Goal: Information Seeking & Learning: Learn about a topic

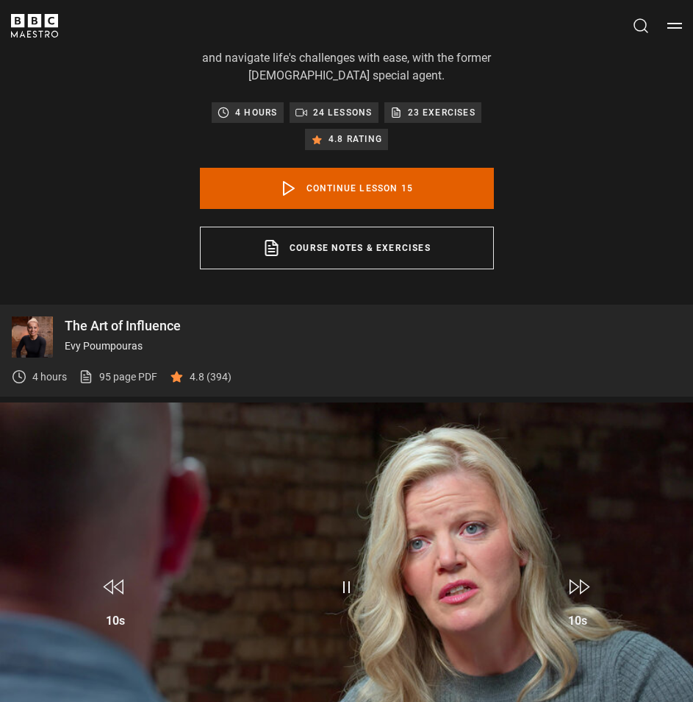
scroll to position [1003, 0]
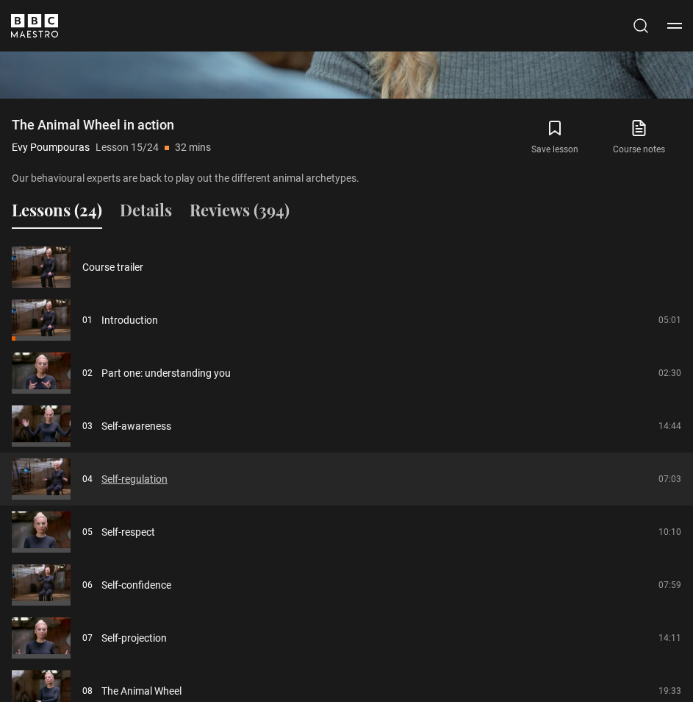
scroll to position [1444, 0]
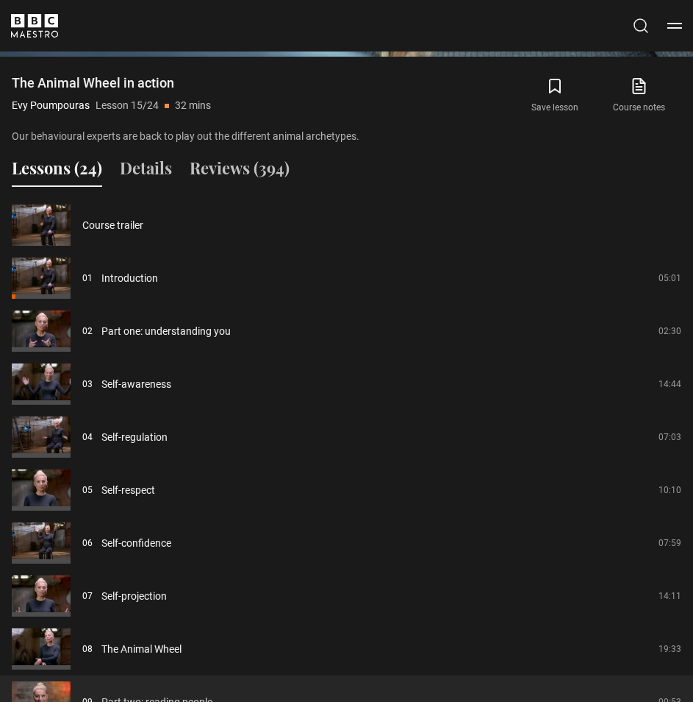
click at [196, 694] on link "Part two: reading people" at bounding box center [156, 701] width 111 height 15
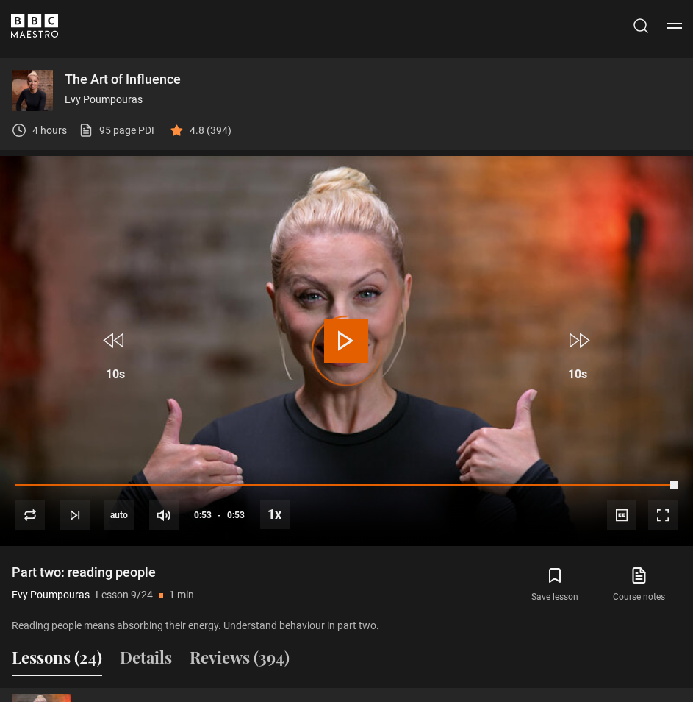
scroll to position [929, 0]
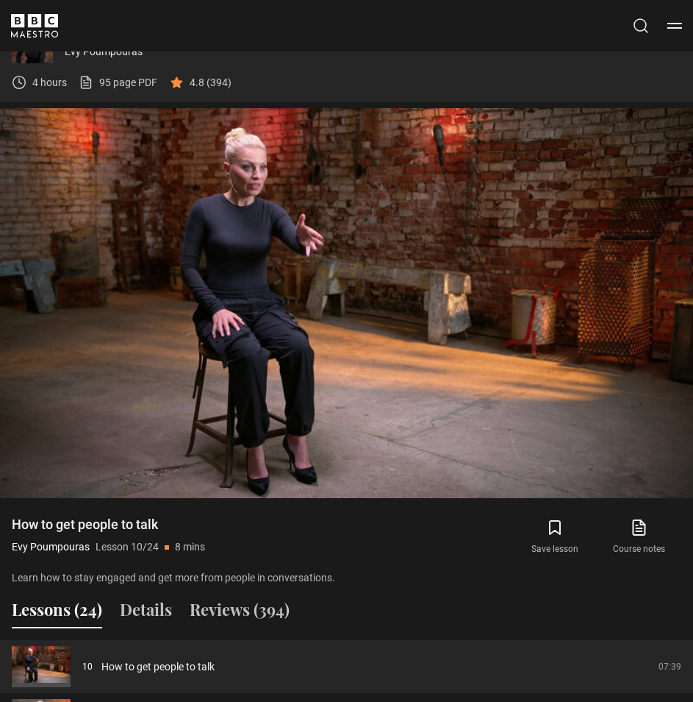
scroll to position [1150, 0]
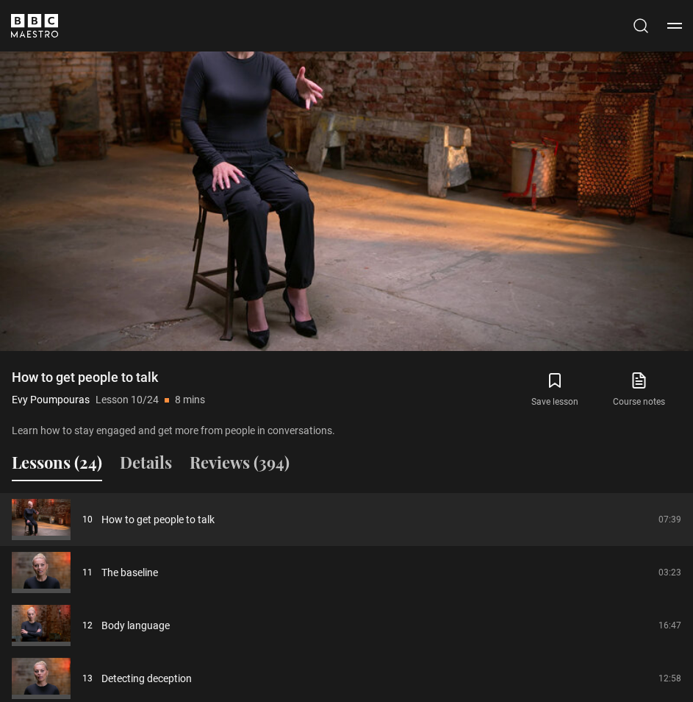
drag, startPoint x: 293, startPoint y: 505, endPoint x: 299, endPoint y: 477, distance: 28.4
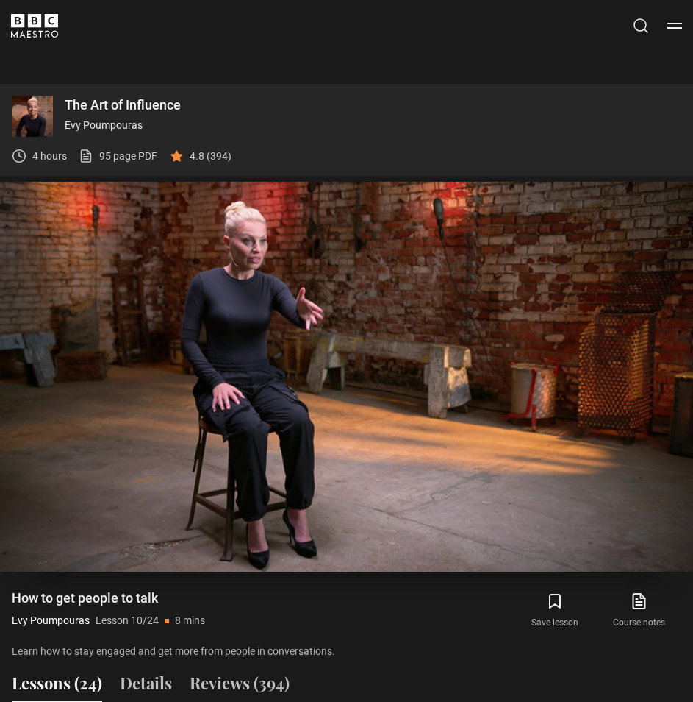
scroll to position [856, 0]
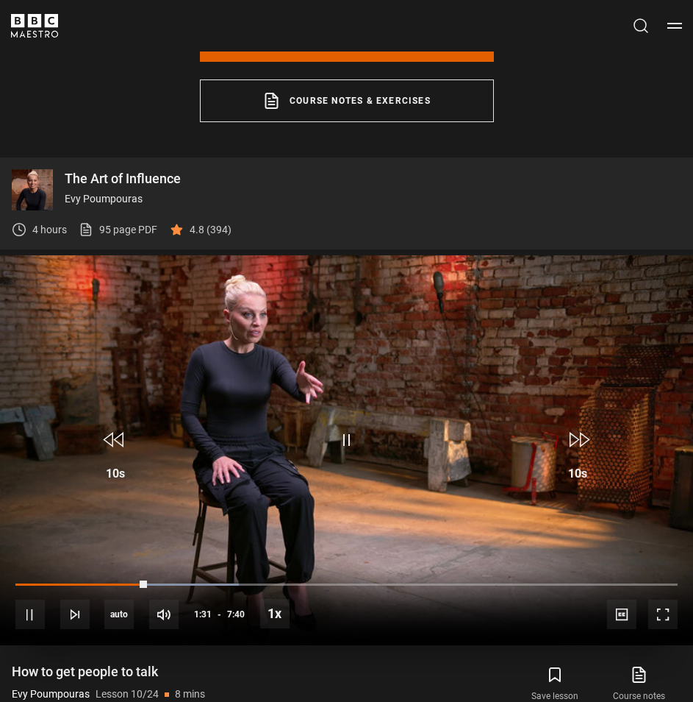
click at [363, 255] on video "Video Player" at bounding box center [346, 450] width 693 height 390
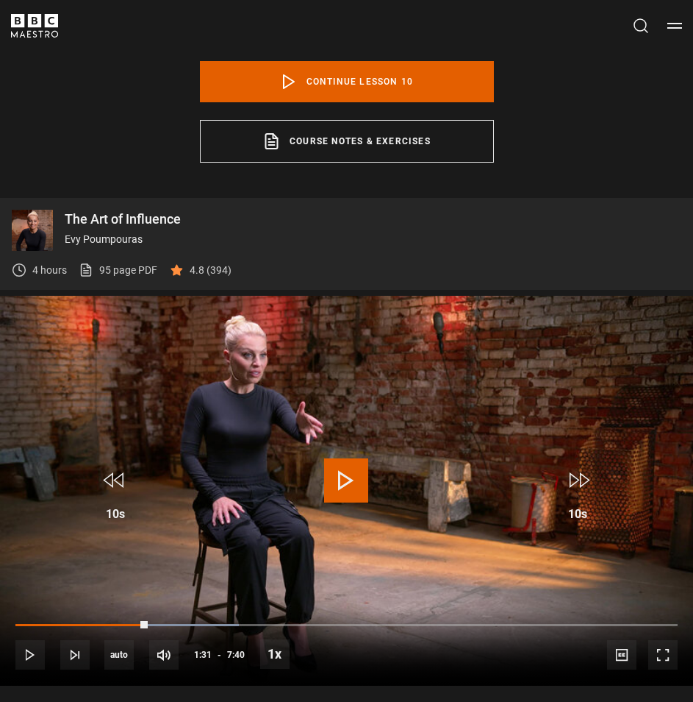
scroll to position [782, 0]
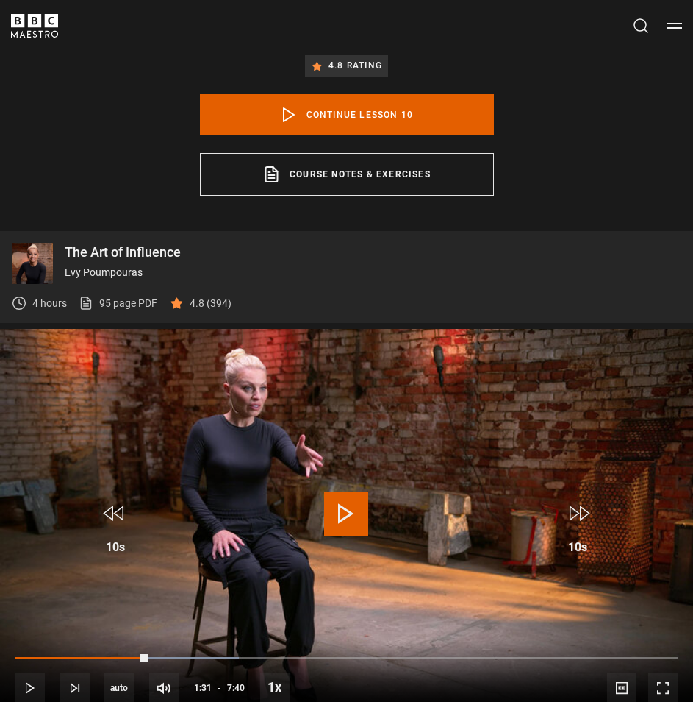
click at [367, 491] on span "Video Player" at bounding box center [346, 513] width 44 height 44
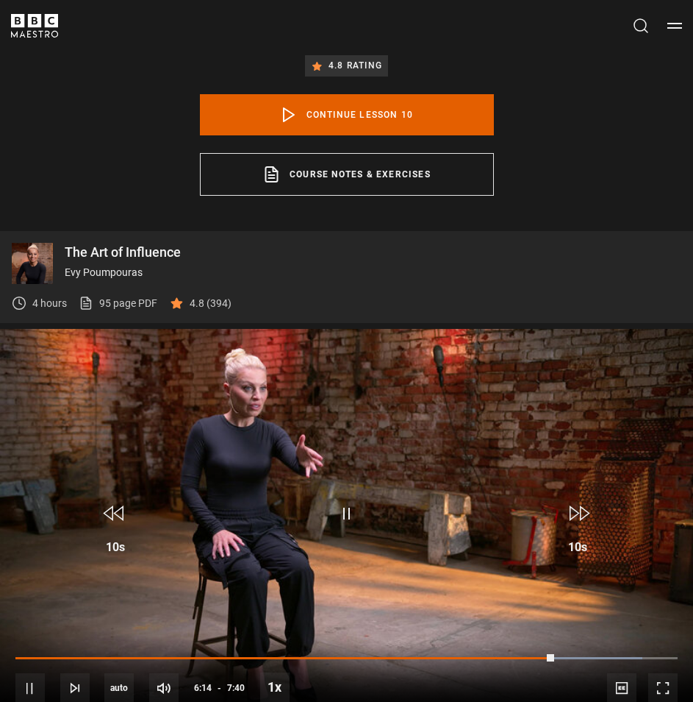
click at [390, 329] on video "Video Player" at bounding box center [346, 524] width 693 height 390
click at [335, 491] on span "Video Player" at bounding box center [346, 513] width 44 height 44
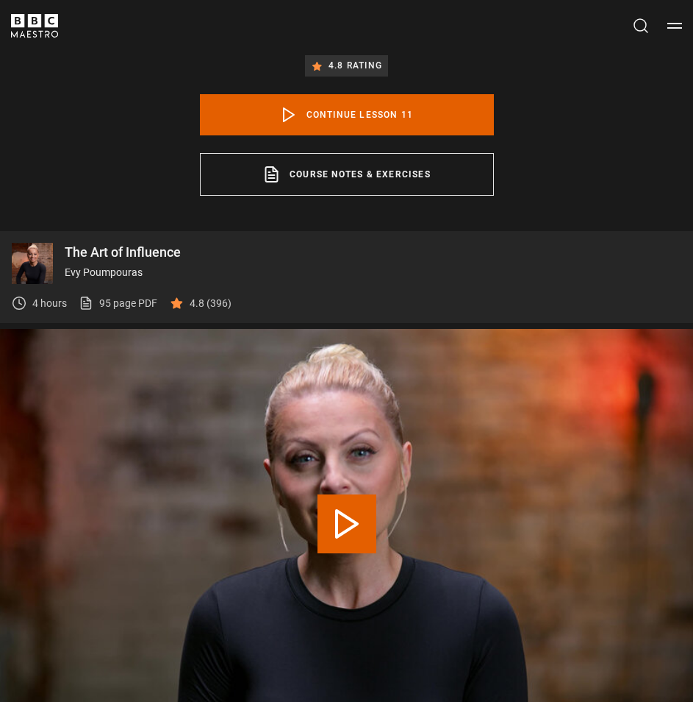
scroll to position [709, 0]
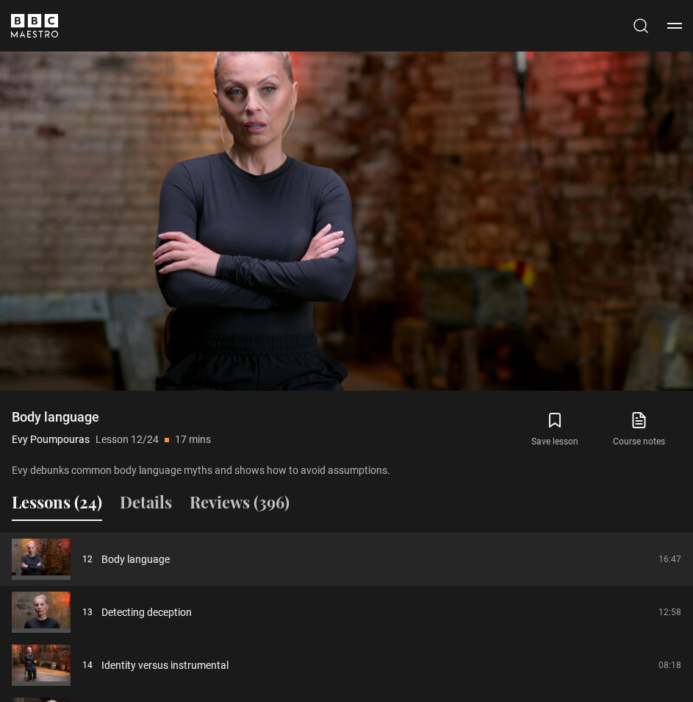
scroll to position [1150, 0]
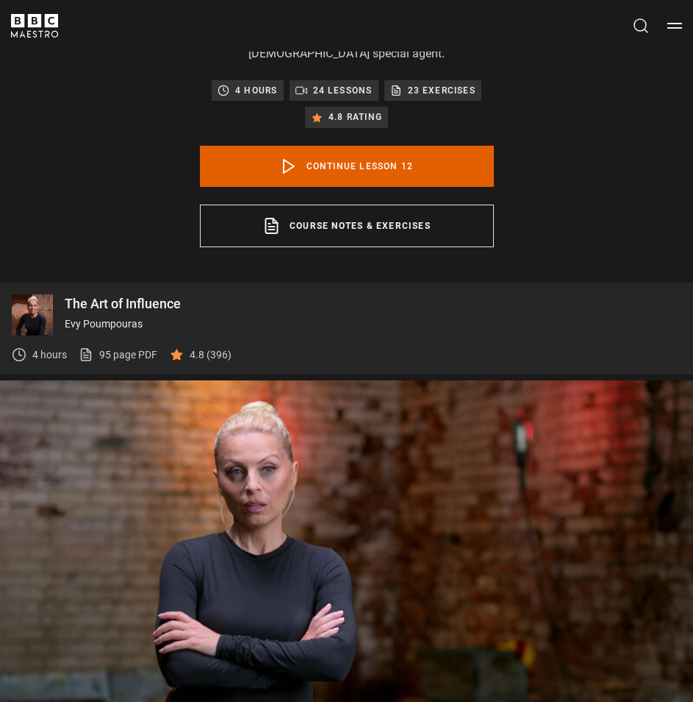
scroll to position [709, 0]
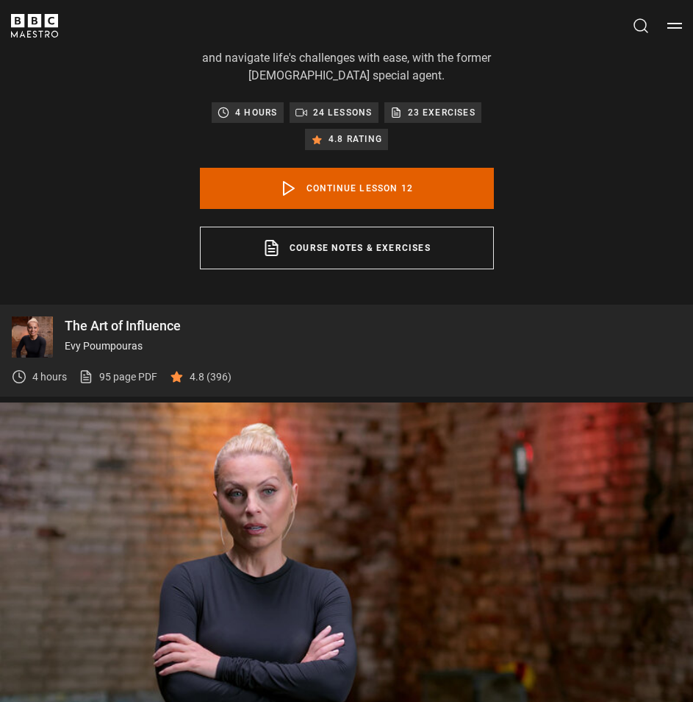
click at [372, 402] on video "Video Player" at bounding box center [346, 597] width 693 height 390
